Goal: Check status: Check status

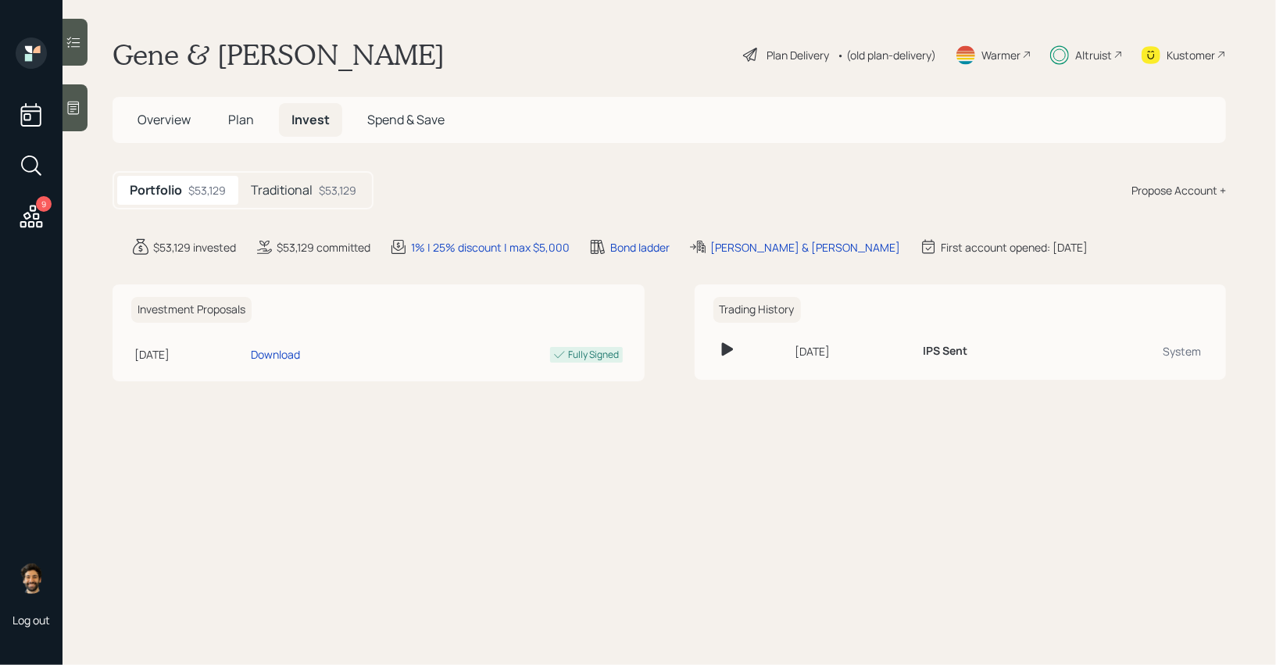
click at [337, 195] on div "$53,129" at bounding box center [338, 190] width 38 height 16
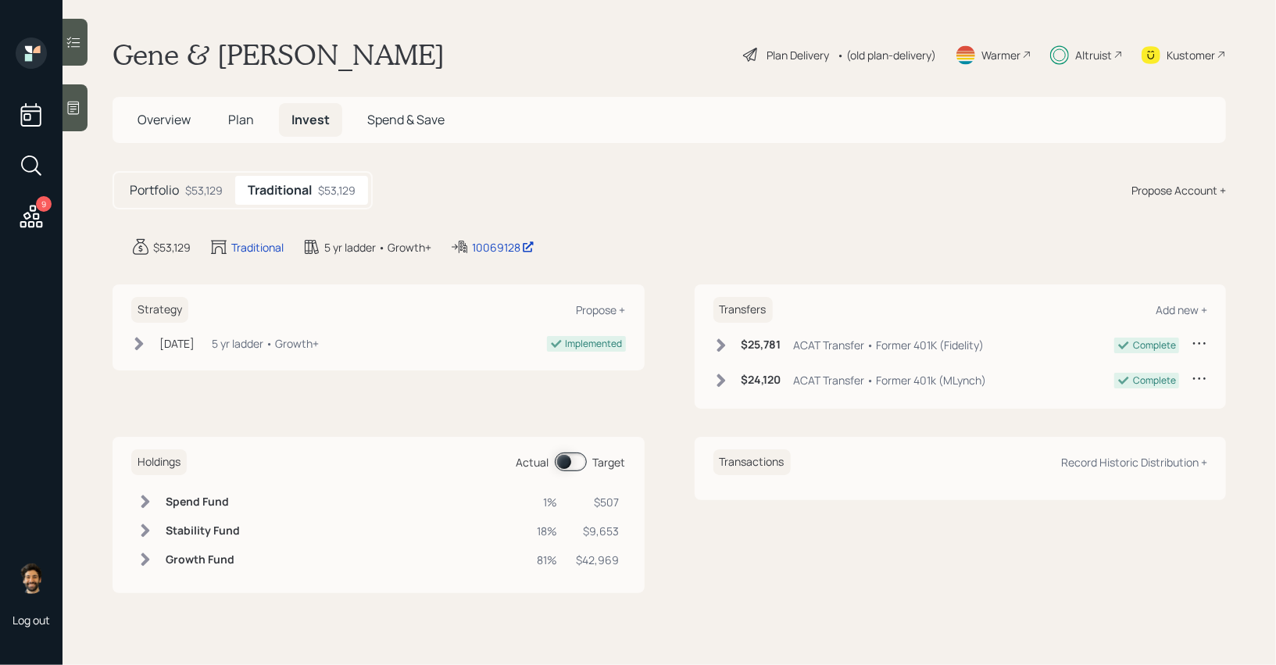
click at [562, 459] on span at bounding box center [571, 461] width 32 height 19
click at [206, 507] on h6 "Spend Fund" at bounding box center [203, 501] width 74 height 13
